Goal: Information Seeking & Learning: Stay updated

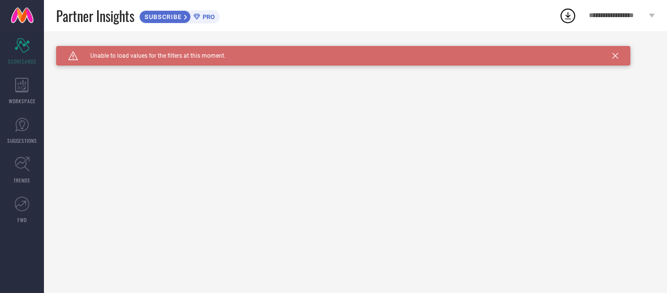
click at [601, 16] on span "**********" at bounding box center [618, 16] width 58 height 8
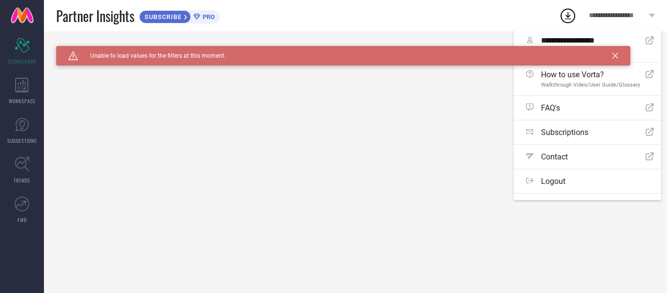
click at [601, 16] on span "**********" at bounding box center [618, 16] width 58 height 8
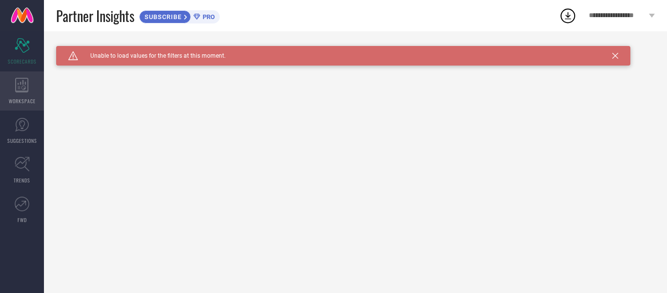
click at [21, 90] on icon at bounding box center [22, 85] width 14 height 15
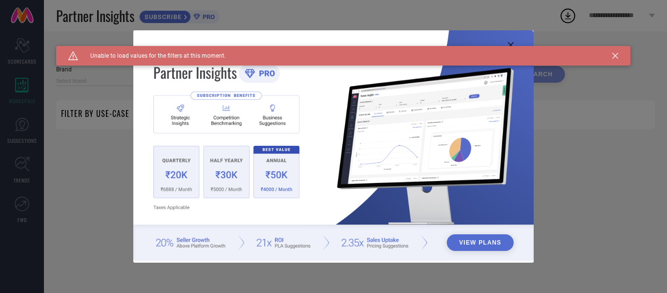
type input "1 STOP FASHION"
type input "All"
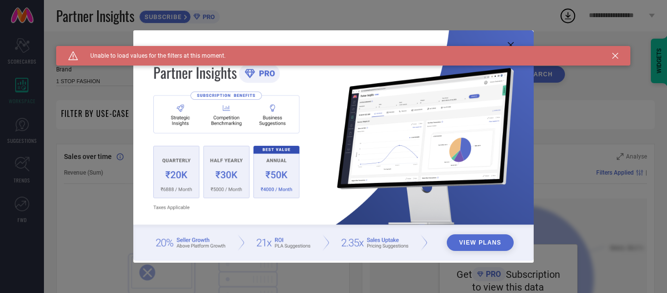
click at [616, 54] on icon at bounding box center [616, 56] width 6 height 6
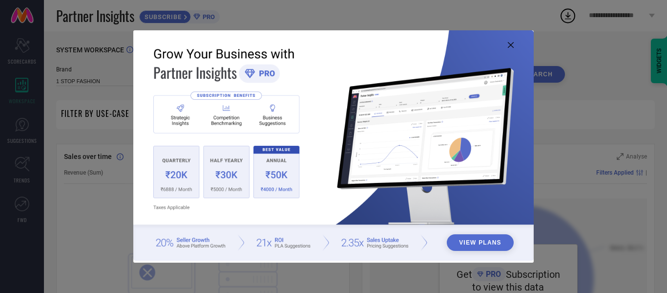
click at [510, 46] on icon at bounding box center [511, 45] width 6 height 6
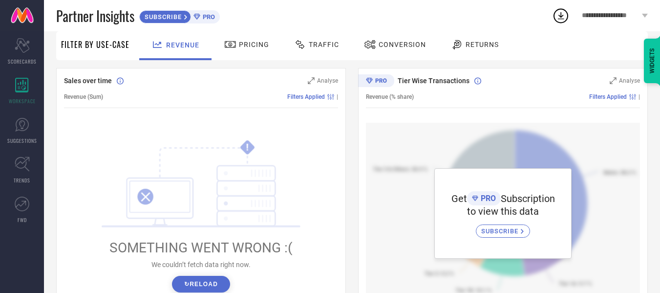
scroll to position [98, 0]
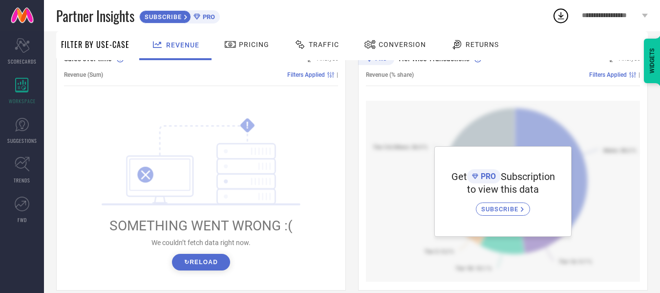
click at [493, 211] on span "SUBSCRIBE" at bounding box center [501, 208] width 40 height 7
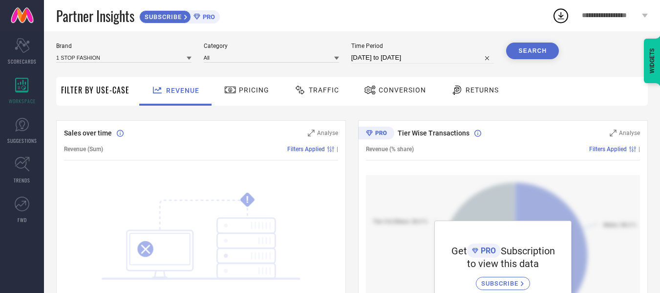
scroll to position [0, 0]
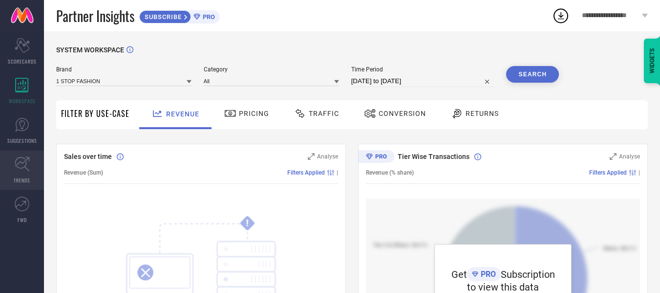
click at [17, 172] on link "TRENDS" at bounding box center [22, 169] width 44 height 39
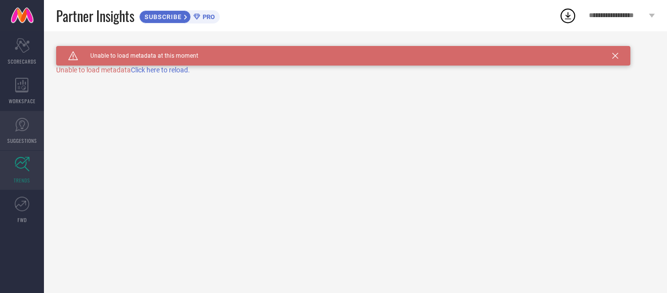
click at [16, 132] on link "SUGGESTIONS" at bounding box center [22, 130] width 44 height 39
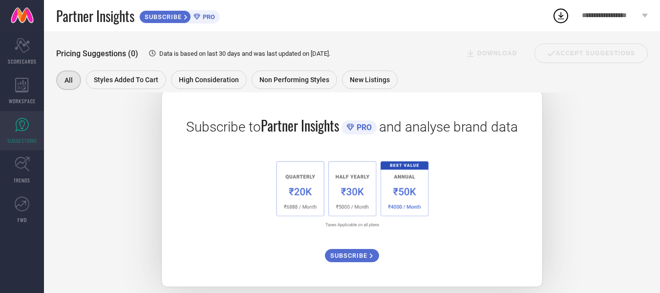
scroll to position [180, 0]
